Goal: Task Accomplishment & Management: Use online tool/utility

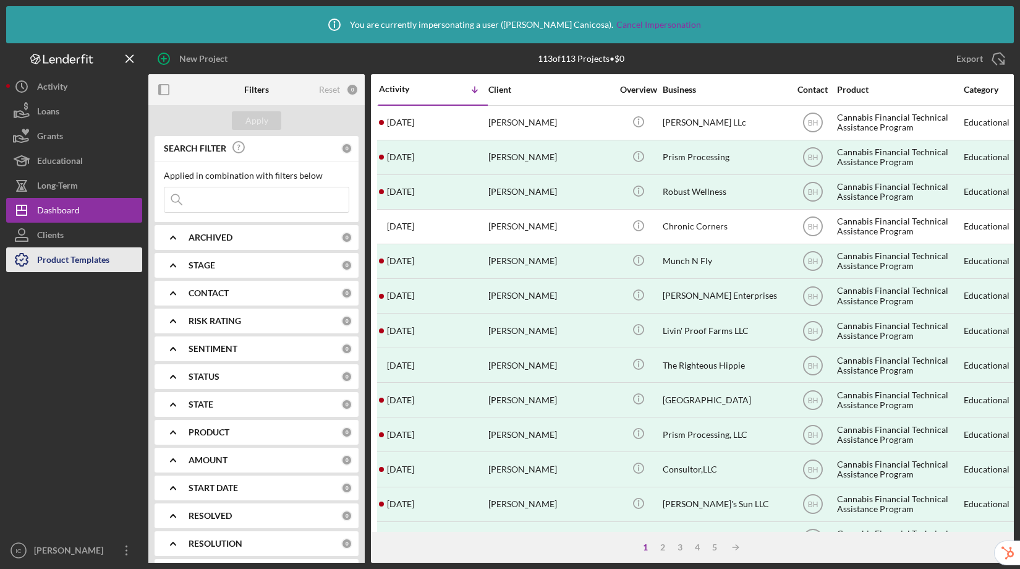
click at [62, 263] on div "Product Templates" at bounding box center [73, 261] width 72 height 28
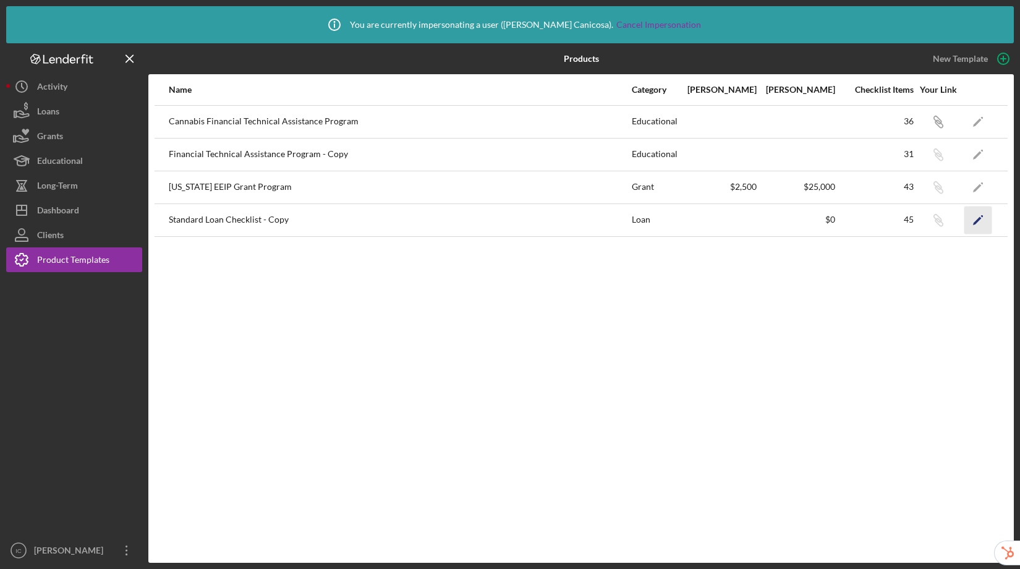
click at [982, 223] on icon "Icon/Edit" at bounding box center [979, 220] width 28 height 28
